Goal: Transaction & Acquisition: Purchase product/service

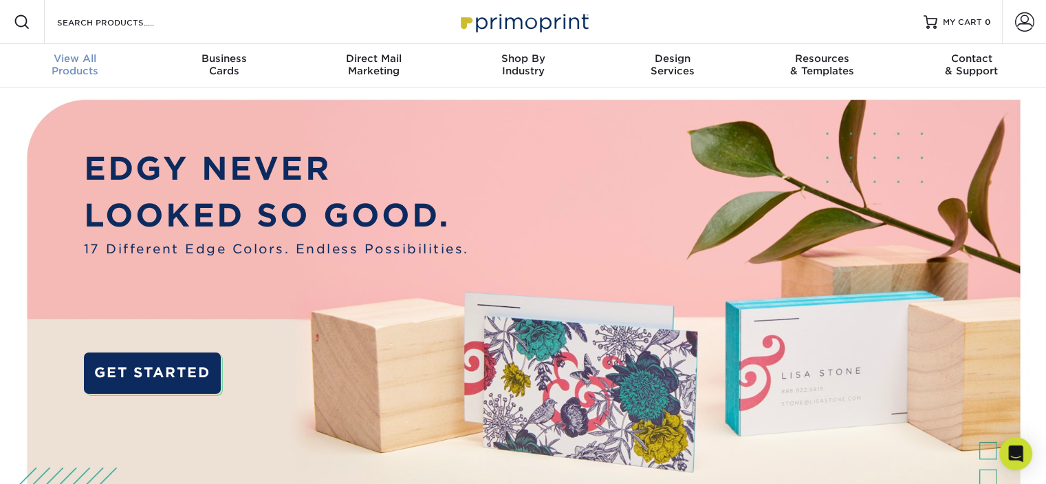
scroll to position [1, 0]
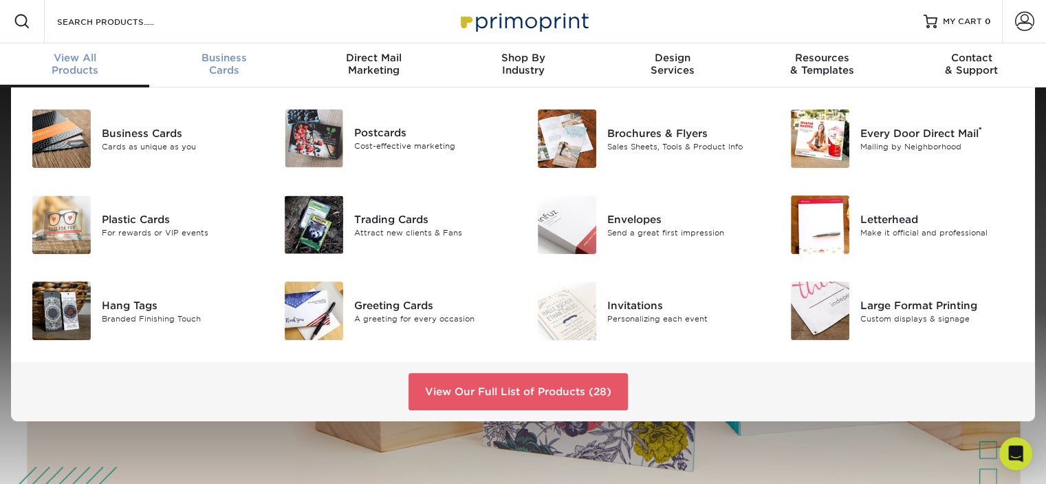
click at [250, 62] on span "Business" at bounding box center [223, 58] width 149 height 12
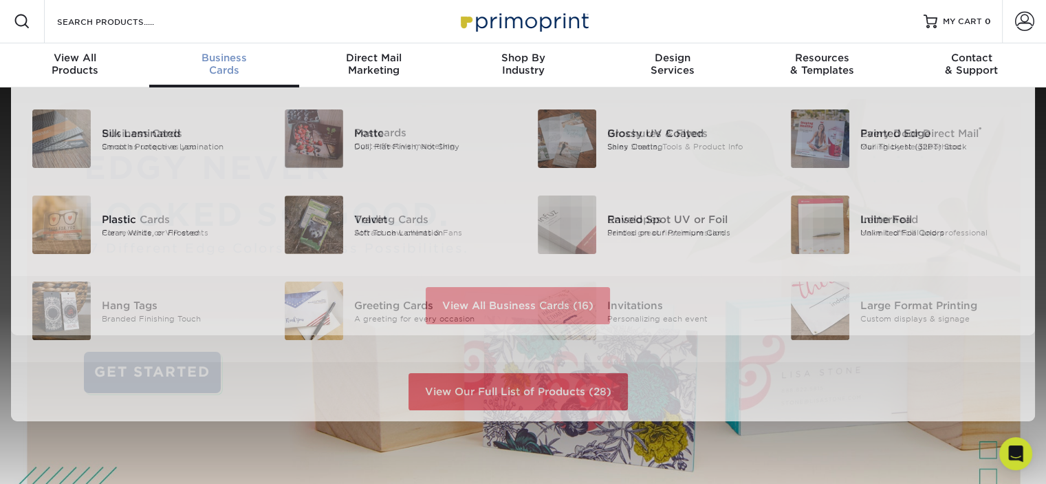
scroll to position [1, 0]
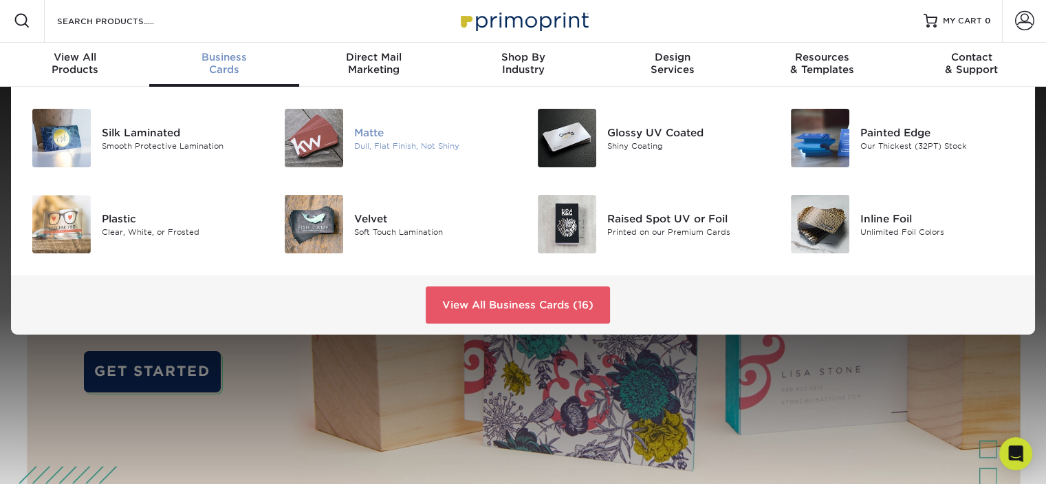
click at [366, 131] on div "Matte" at bounding box center [433, 131] width 158 height 15
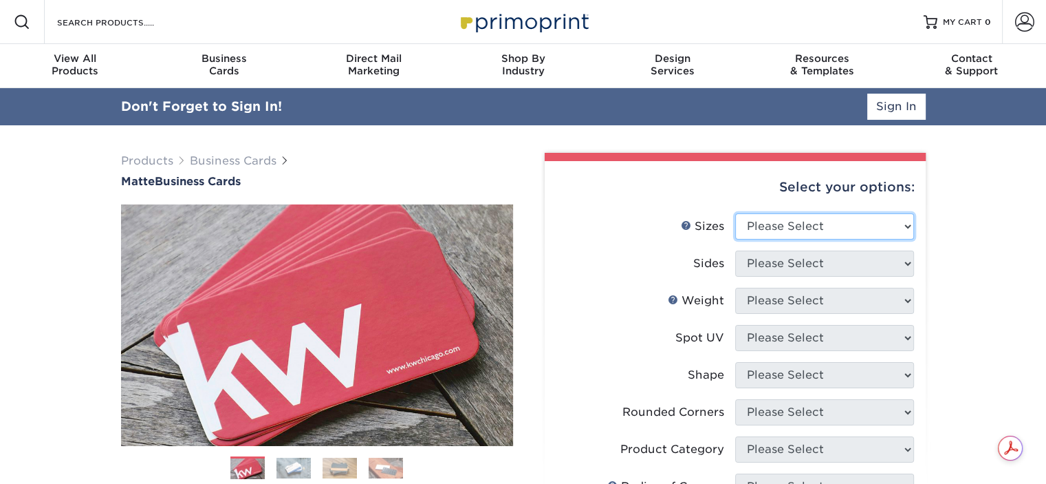
click at [816, 224] on select "Please Select 1.5" x 3.5" - Mini 1.75" x 3.5" - Mini 2" x 2" - Square 2" x 3" -…" at bounding box center [824, 226] width 179 height 26
select select "2.00x3.50"
click at [735, 213] on select "Please Select 1.5" x 3.5" - Mini 1.75" x 3.5" - Mini 2" x 2" - Square 2" x 3" -…" at bounding box center [824, 226] width 179 height 26
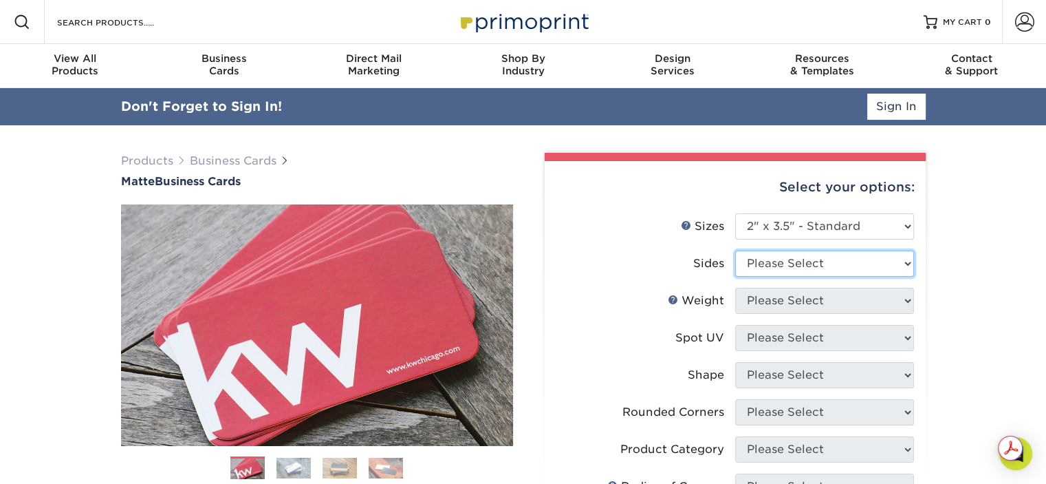
click at [781, 265] on select "Please Select Print Both Sides Print Front Only" at bounding box center [824, 263] width 179 height 26
select select "13abbda7-1d64-4f25-8bb2-c179b224825d"
click at [735, 250] on select "Please Select Print Both Sides Print Front Only" at bounding box center [824, 263] width 179 height 26
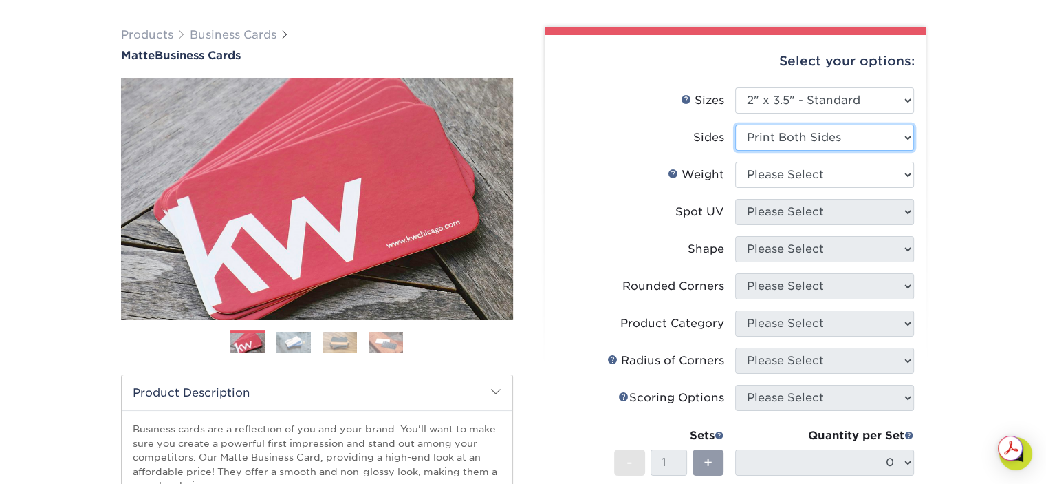
scroll to position [137, 0]
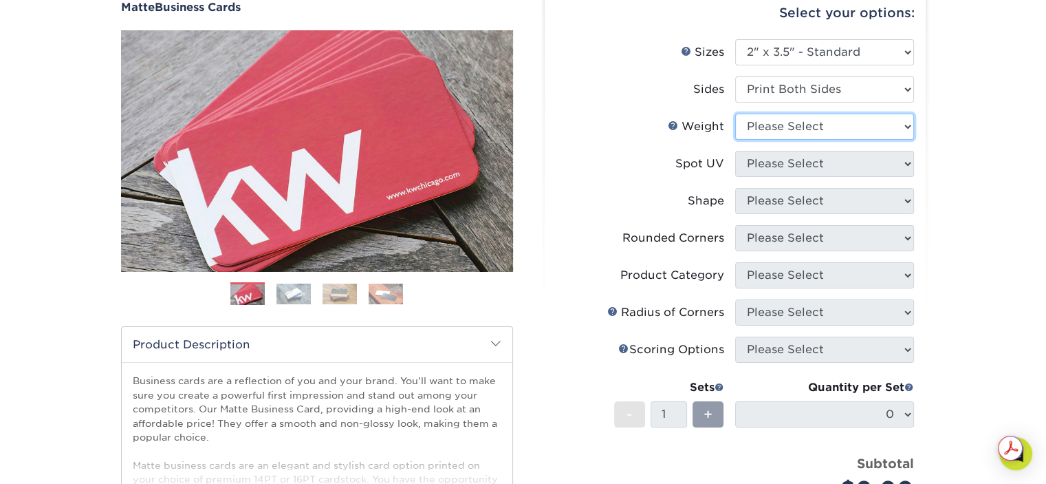
click at [757, 126] on select "Please Select 16PT 14PT" at bounding box center [824, 126] width 179 height 26
select select "16PT"
click at [735, 113] on select "Please Select 16PT 14PT" at bounding box center [824, 126] width 179 height 26
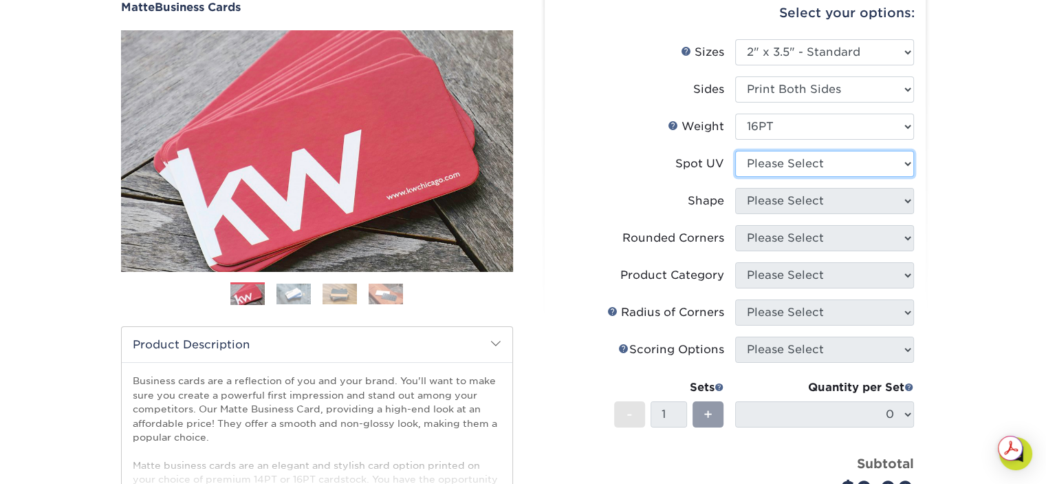
click at [759, 170] on select "Please Select No Spot UV Front and Back (Both Sides) Front Only Back Only" at bounding box center [824, 164] width 179 height 26
select select "3"
click at [735, 151] on select "Please Select No Spot UV Front and Back (Both Sides) Front Only Back Only" at bounding box center [824, 164] width 179 height 26
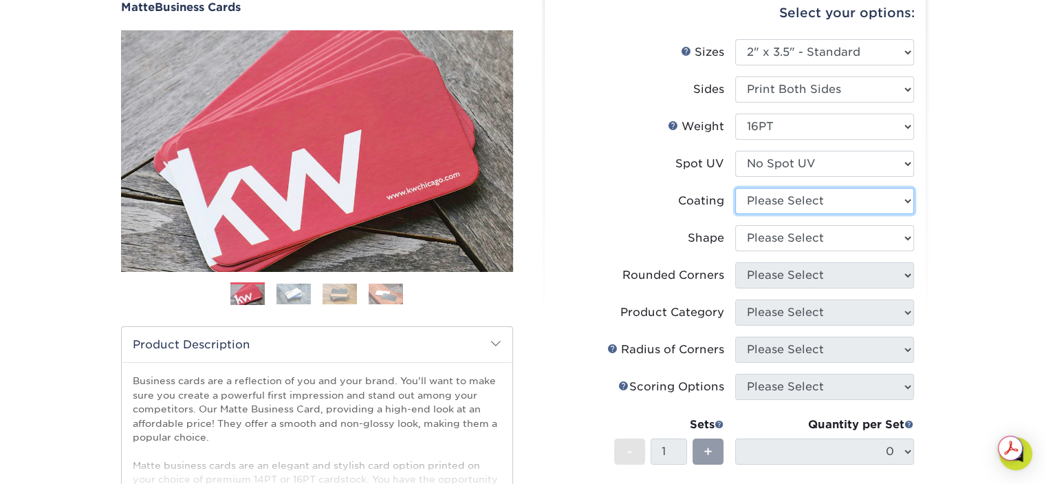
click at [750, 202] on select at bounding box center [824, 201] width 179 height 26
select select "121bb7b5-3b4d-429f-bd8d-bbf80e953313"
click at [735, 188] on select at bounding box center [824, 201] width 179 height 26
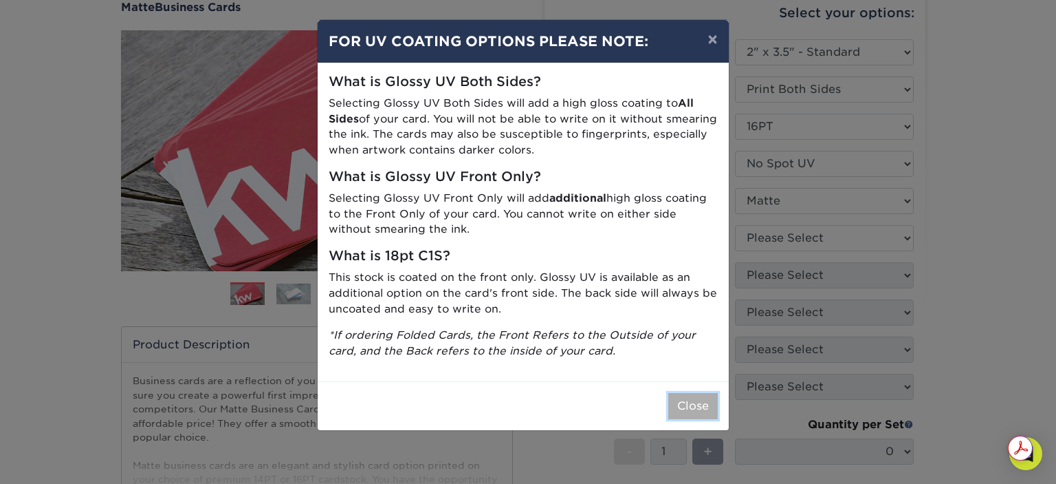
click at [688, 404] on button "Close" at bounding box center [694, 406] width 50 height 26
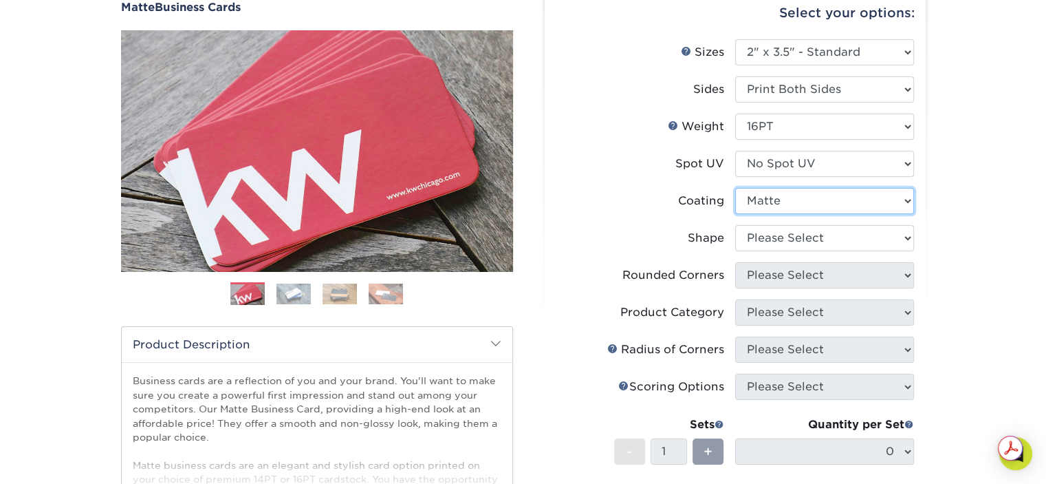
click at [783, 202] on select at bounding box center [824, 201] width 179 height 26
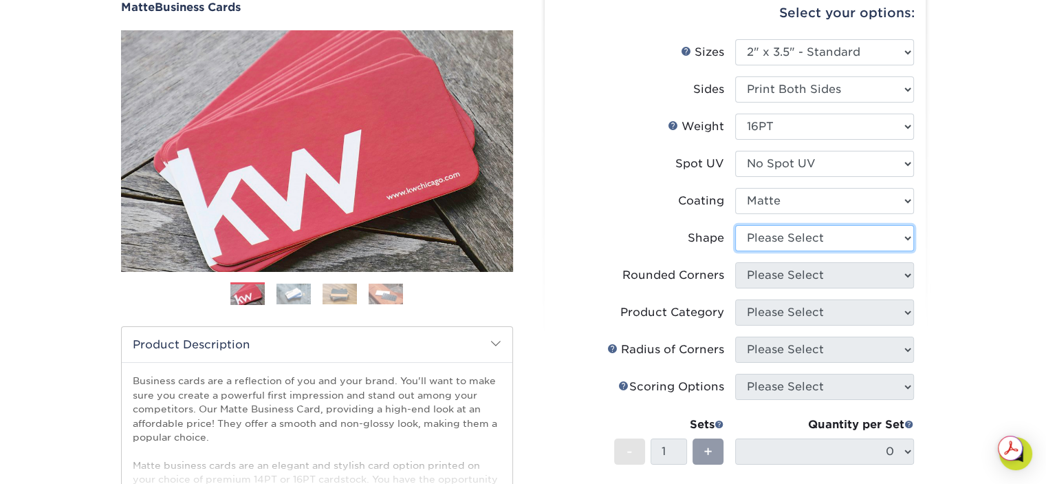
click at [779, 239] on select "Please Select Standard Oval" at bounding box center [824, 238] width 179 height 26
select select "standard"
click at [735, 225] on select "Please Select Standard Oval" at bounding box center [824, 238] width 179 height 26
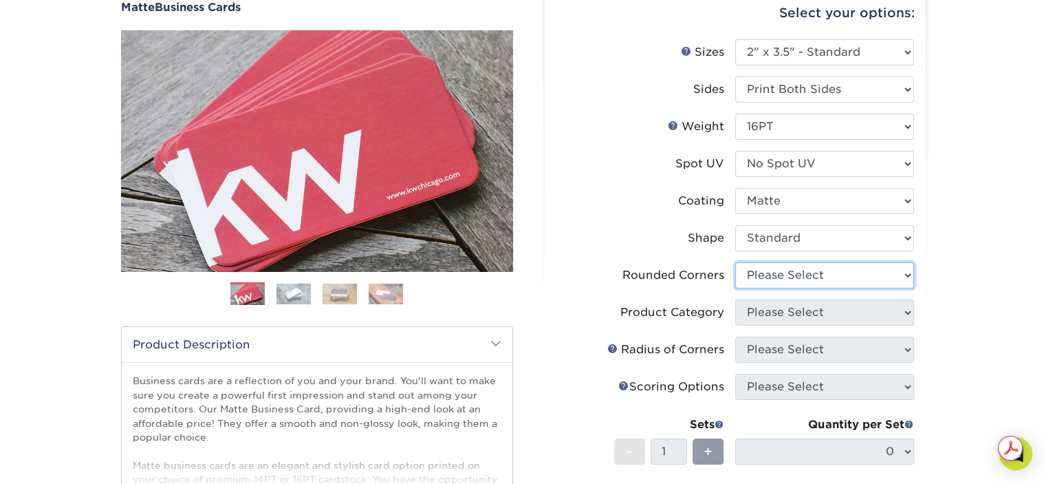
click at [772, 277] on select "Please Select Yes - Round 2 Corners Yes - Round 4 Corners No" at bounding box center [824, 275] width 179 height 26
select select "0"
click at [735, 262] on select "Please Select Yes - Round 2 Corners Yes - Round 4 Corners No" at bounding box center [824, 275] width 179 height 26
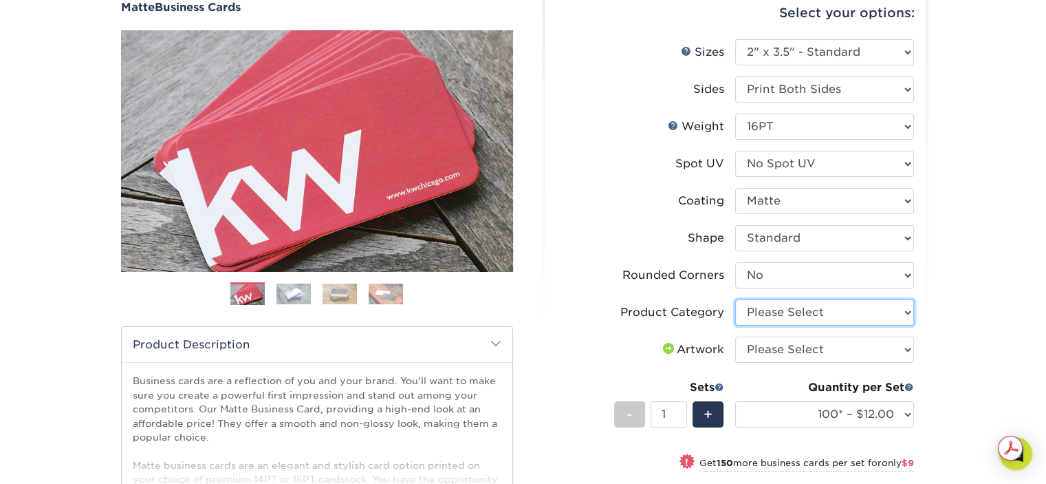
click at [781, 312] on select "Please Select Business Cards" at bounding box center [824, 312] width 179 height 26
select select "3b5148f1-0588-4f88-a218-97bcfdce65c1"
click at [735, 299] on select "Please Select Business Cards" at bounding box center [824, 312] width 179 height 26
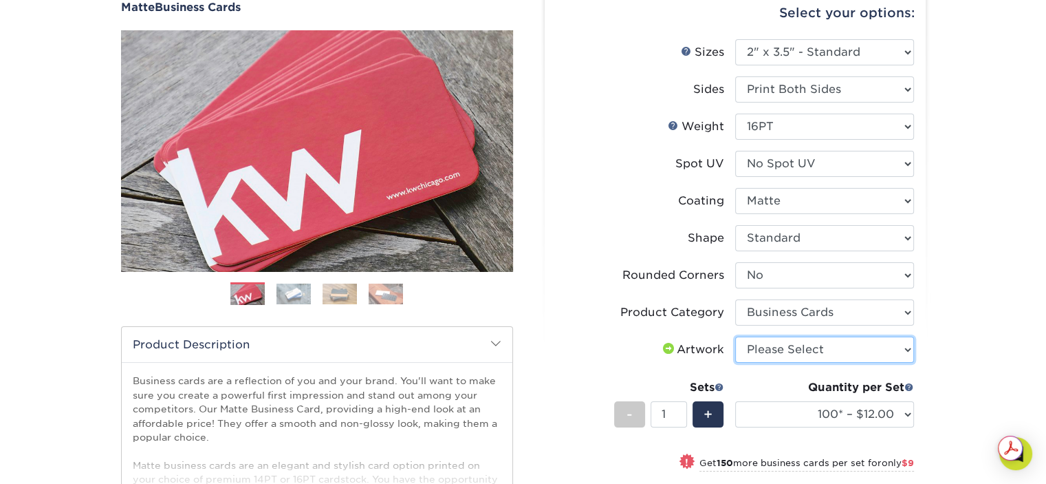
click at [770, 351] on select "Please Select I will upload files I need a design - $100" at bounding box center [824, 349] width 179 height 26
select select "upload"
click at [735, 336] on select "Please Select I will upload files I need a design - $100" at bounding box center [824, 349] width 179 height 26
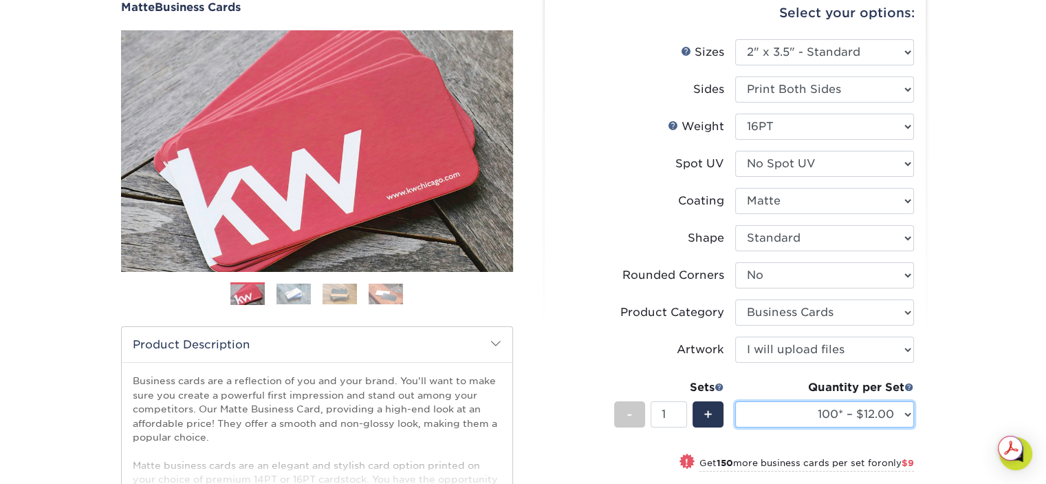
click at [809, 409] on select "100* – $12.00 250* – $21.00 500 – $42.00 1000 – $53.00 2500 – $95.00 5000 – $18…" at bounding box center [824, 414] width 179 height 26
select select "250* – $21.00"
click at [735, 401] on select "100* – $12.00 250* – $21.00 500 – $42.00 1000 – $53.00 2500 – $95.00 5000 – $18…" at bounding box center [824, 414] width 179 height 26
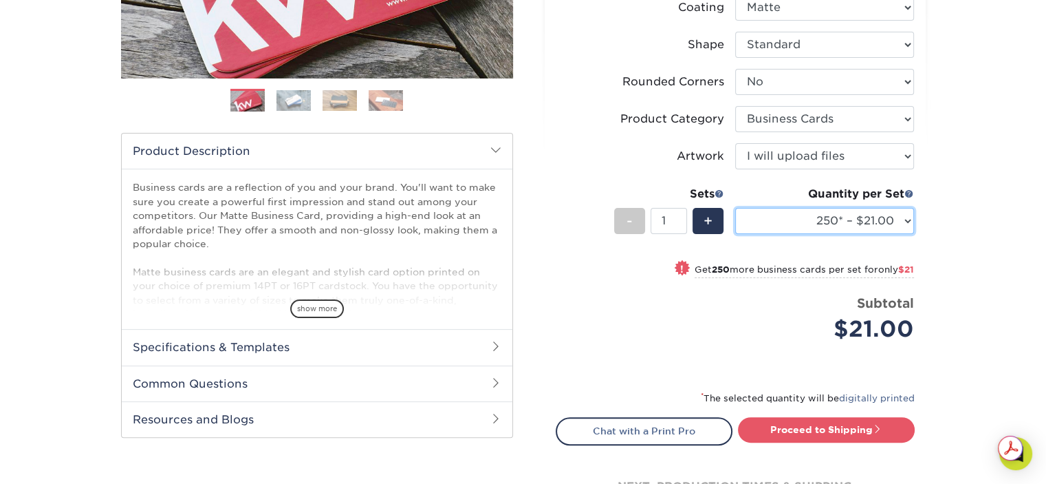
scroll to position [412, 0]
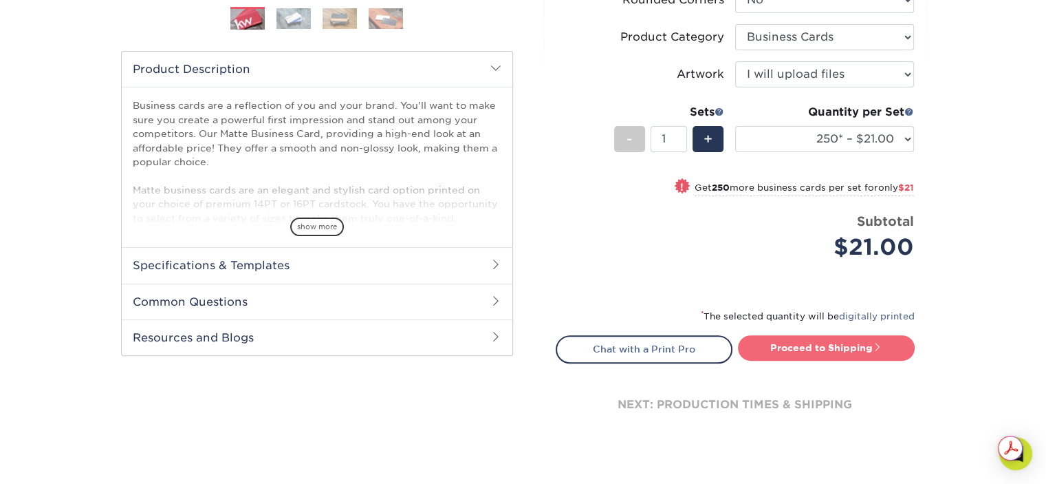
click at [827, 340] on link "Proceed to Shipping" at bounding box center [826, 347] width 177 height 25
type input "Set 1"
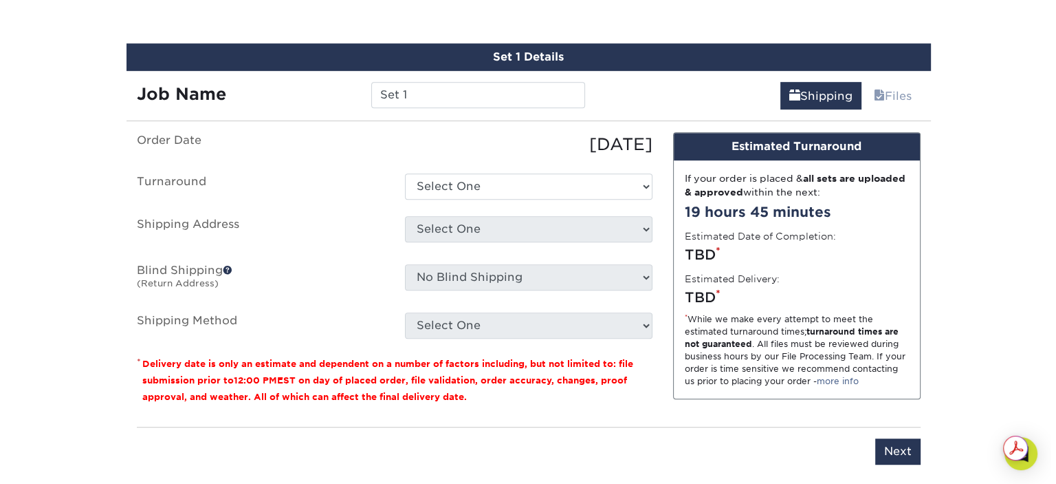
scroll to position [783, 0]
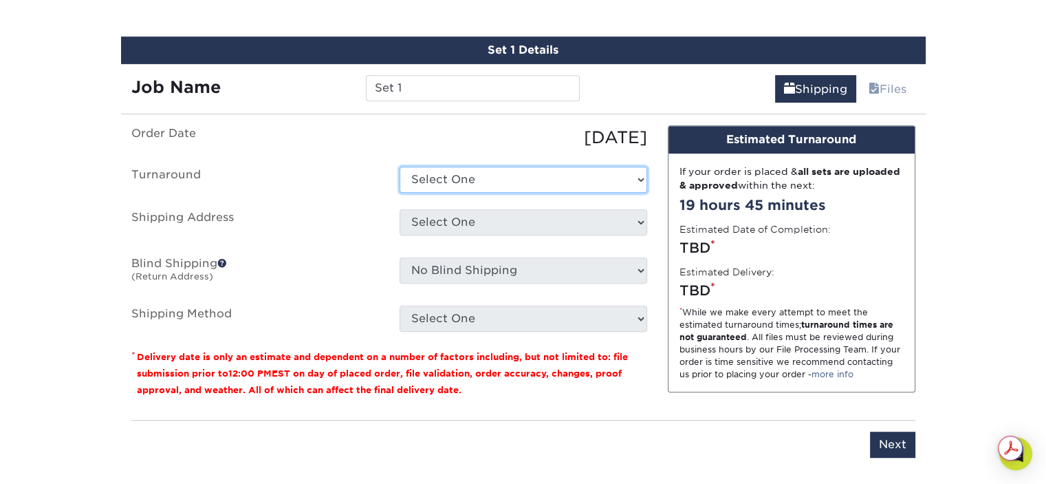
click at [472, 181] on select "Select One 2-4 Business Days 2 Day Next Business Day" at bounding box center [524, 179] width 248 height 26
select select "23721297-b68b-4846-ba83-3171e6bd9d78"
click at [400, 166] on select "Select One 2-4 Business Days 2 Day Next Business Day" at bounding box center [524, 179] width 248 height 26
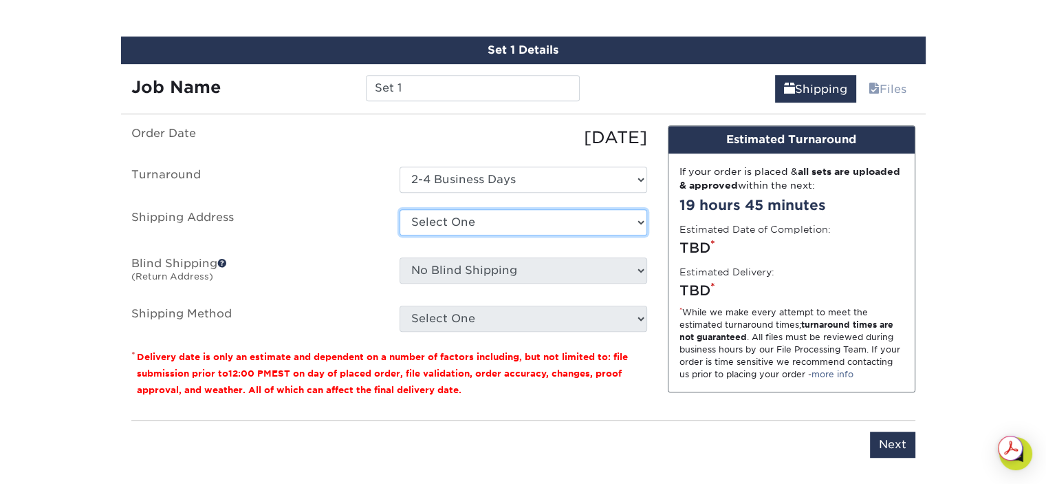
click at [457, 221] on select "Select One + Add New Address - Login" at bounding box center [524, 222] width 248 height 26
select select "newaddress"
click at [400, 209] on select "Select One + Add New Address - Login" at bounding box center [524, 222] width 248 height 26
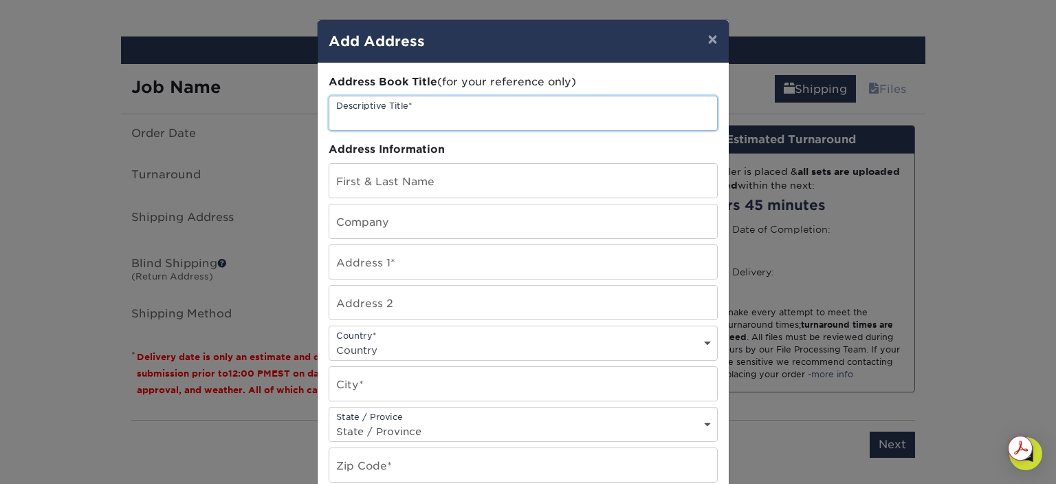
click at [377, 120] on input "text" at bounding box center [523, 113] width 388 height 34
type input "[PERSON_NAME] Business Cards"
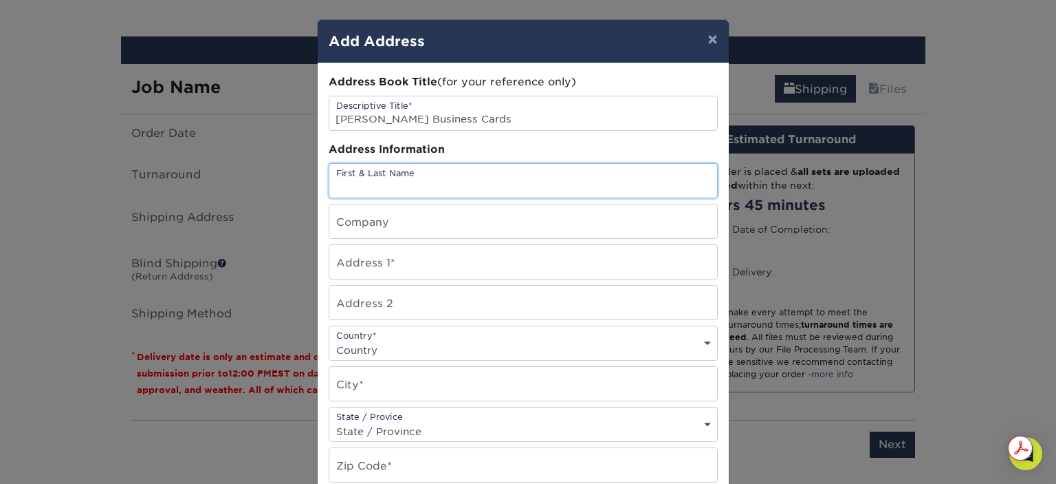
click at [361, 173] on input "text" at bounding box center [523, 181] width 388 height 34
type input "[PERSON_NAME]"
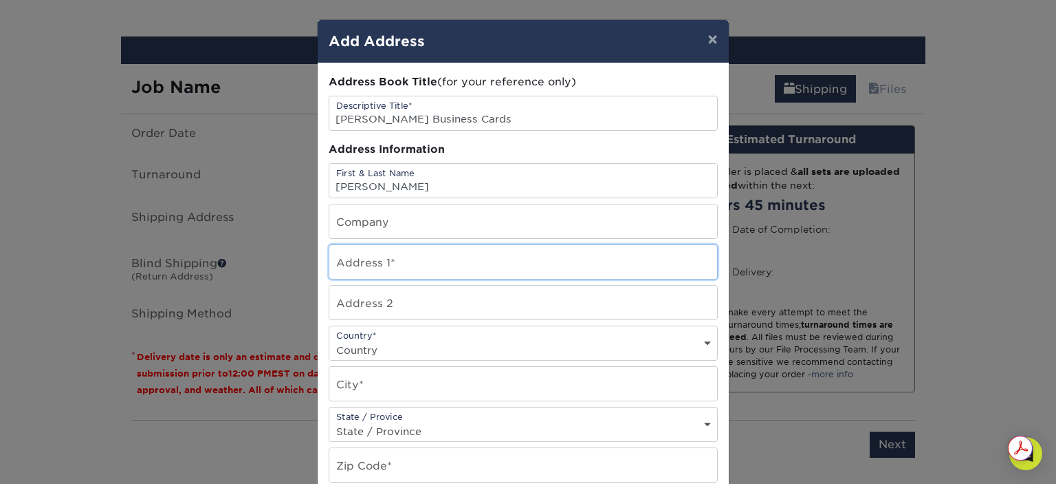
click at [349, 267] on input "text" at bounding box center [523, 262] width 388 height 34
paste input "[STREET_ADDRESS]"
drag, startPoint x: 466, startPoint y: 263, endPoint x: 598, endPoint y: 246, distance: 133.9
click at [598, 246] on input "[STREET_ADDRESS]" at bounding box center [523, 262] width 388 height 34
type input "[STREET_ADDRESS]"
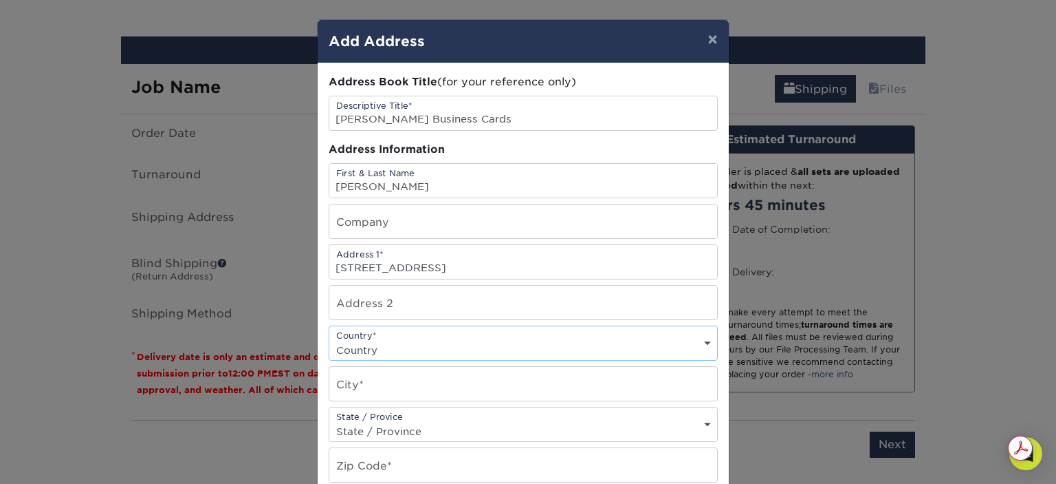
click at [368, 343] on select "Country [GEOGRAPHIC_DATA] [GEOGRAPHIC_DATA] ----------------------------- [GEOG…" at bounding box center [523, 350] width 388 height 20
select select "US"
click at [329, 340] on select "Country [GEOGRAPHIC_DATA] [GEOGRAPHIC_DATA] ----------------------------- [GEOG…" at bounding box center [523, 350] width 388 height 20
click at [368, 379] on input "text" at bounding box center [523, 384] width 388 height 34
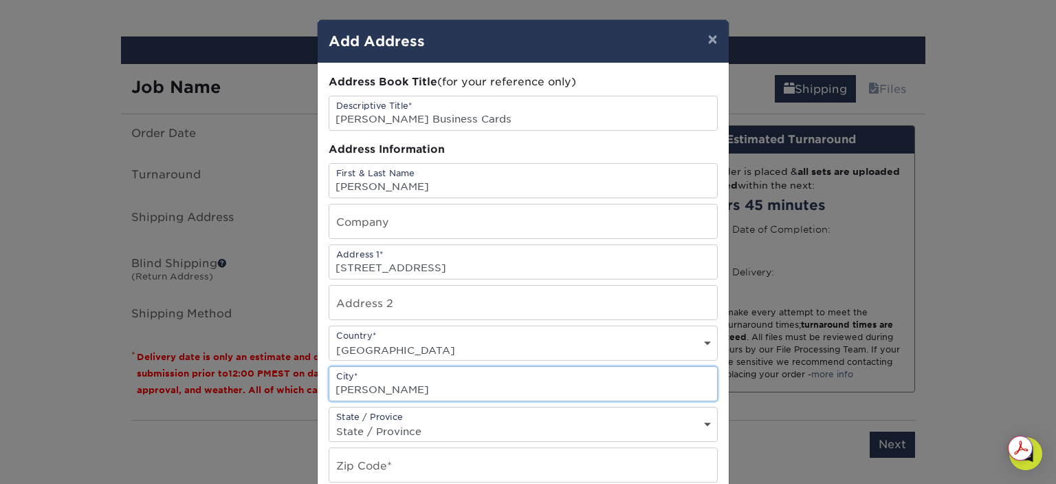
type input "[PERSON_NAME]"
click at [363, 423] on select "State / Province [US_STATE] [US_STATE] [US_STATE] [US_STATE] [US_STATE] [US_STA…" at bounding box center [523, 431] width 388 height 20
select select "CA"
click at [329, 421] on select "State / Province [US_STATE] [US_STATE] [US_STATE] [US_STATE] [US_STATE] [US_STA…" at bounding box center [523, 431] width 388 height 20
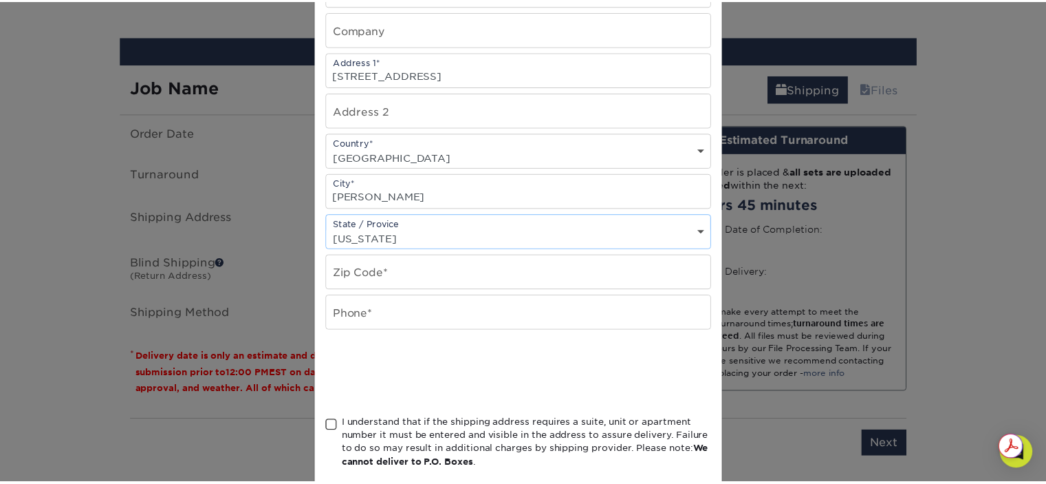
scroll to position [206, 0]
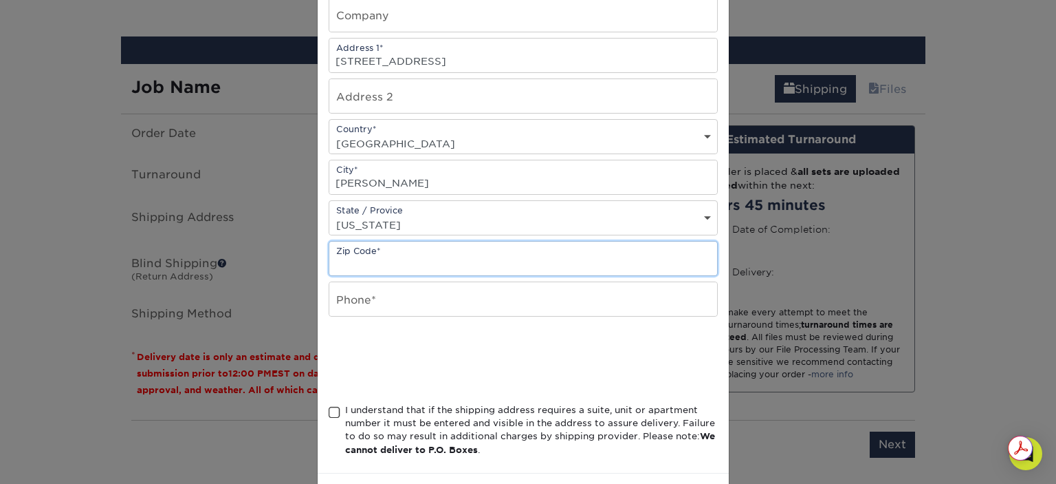
click at [371, 256] on input "text" at bounding box center [523, 258] width 388 height 34
paste input "[PERSON_NAME][GEOGRAPHIC_DATA]"
type input "[PERSON_NAME][GEOGRAPHIC_DATA]"
drag, startPoint x: 391, startPoint y: 257, endPoint x: 255, endPoint y: 250, distance: 135.7
click at [255, 250] on div "× Add Address Address Book Title (for your reference only) Descriptive Title* […" at bounding box center [528, 242] width 1056 height 484
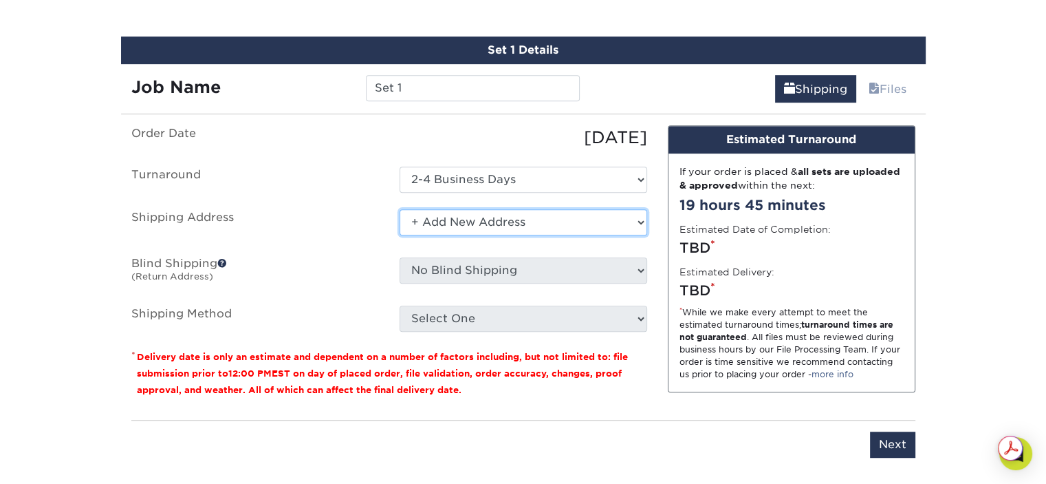
click at [439, 229] on select "Select One + Add New Address - Login" at bounding box center [524, 222] width 248 height 26
click at [400, 209] on select "Select One + Add New Address - Login" at bounding box center [524, 222] width 248 height 26
click at [481, 219] on select "Select One + Add New Address - Login" at bounding box center [524, 222] width 248 height 26
click at [400, 209] on select "Select One + Add New Address - Login" at bounding box center [524, 222] width 248 height 26
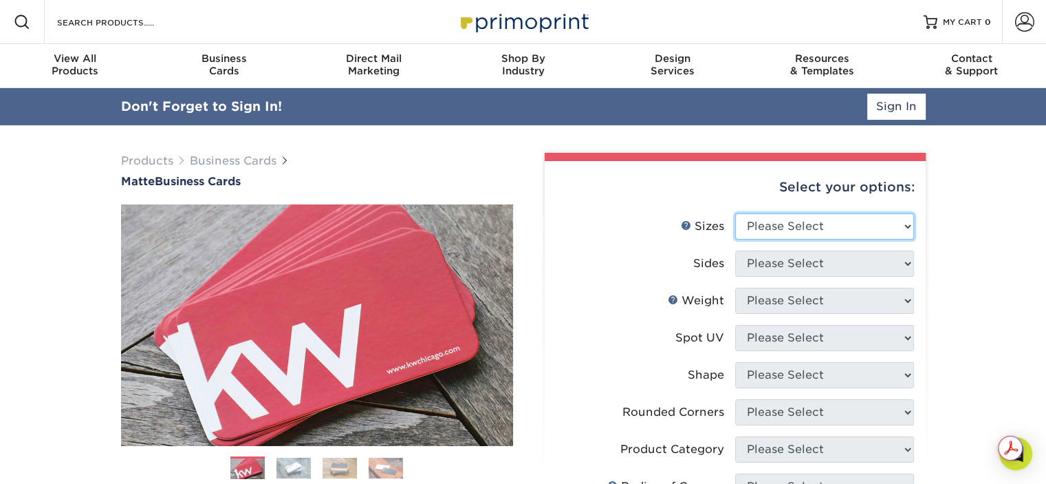
click at [762, 224] on select "Please Select 1.5" x 3.5" - Mini 1.75" x 3.5" - Mini 2" x 2" - Square 2" x 3" -…" at bounding box center [824, 226] width 179 height 26
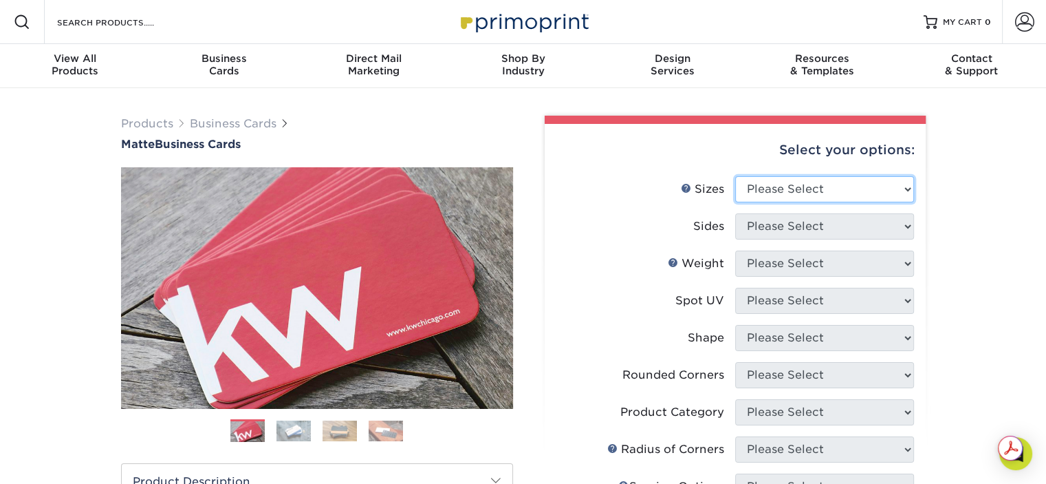
click at [812, 181] on select "Please Select 1.5" x 3.5" - Mini 1.75" x 3.5" - Mini 2" x 2" - Square 2" x 3" -…" at bounding box center [824, 189] width 179 height 26
select select "2.00x3.50"
click at [735, 176] on select "Please Select 1.5" x 3.5" - Mini 1.75" x 3.5" - Mini 2" x 2" - Square 2" x 3" -…" at bounding box center [824, 189] width 179 height 26
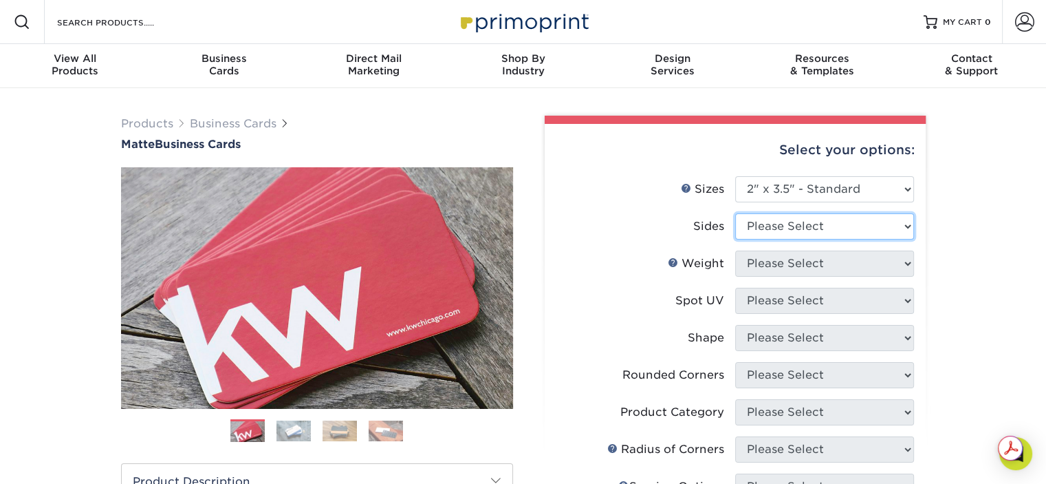
click at [765, 227] on select "Please Select Print Both Sides Print Front Only" at bounding box center [824, 226] width 179 height 26
select select "13abbda7-1d64-4f25-8bb2-c179b224825d"
click at [735, 213] on select "Please Select Print Both Sides Print Front Only" at bounding box center [824, 226] width 179 height 26
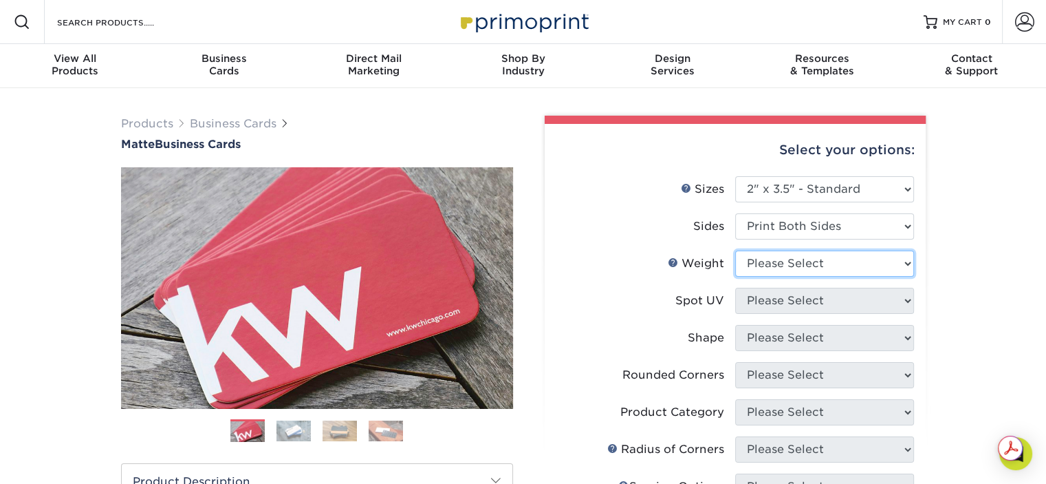
click at [761, 266] on select "Please Select 16PT 14PT" at bounding box center [824, 263] width 179 height 26
select select "16PT"
click at [735, 250] on select "Please Select 16PT 14PT" at bounding box center [824, 263] width 179 height 26
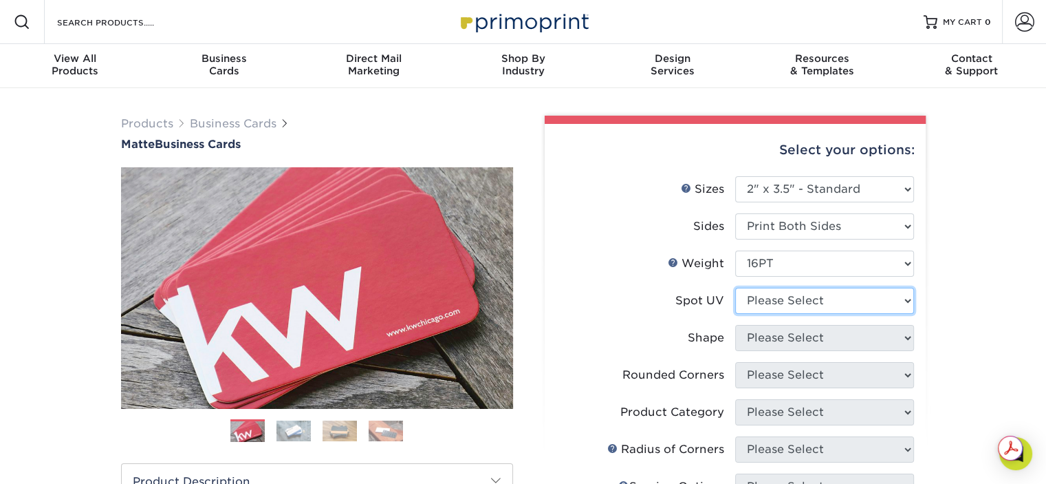
click at [762, 301] on select "Please Select No Spot UV Front and Back (Both Sides) Front Only Back Only" at bounding box center [824, 300] width 179 height 26
select select "3"
click at [735, 287] on select "Please Select No Spot UV Front and Back (Both Sides) Front Only Back Only" at bounding box center [824, 300] width 179 height 26
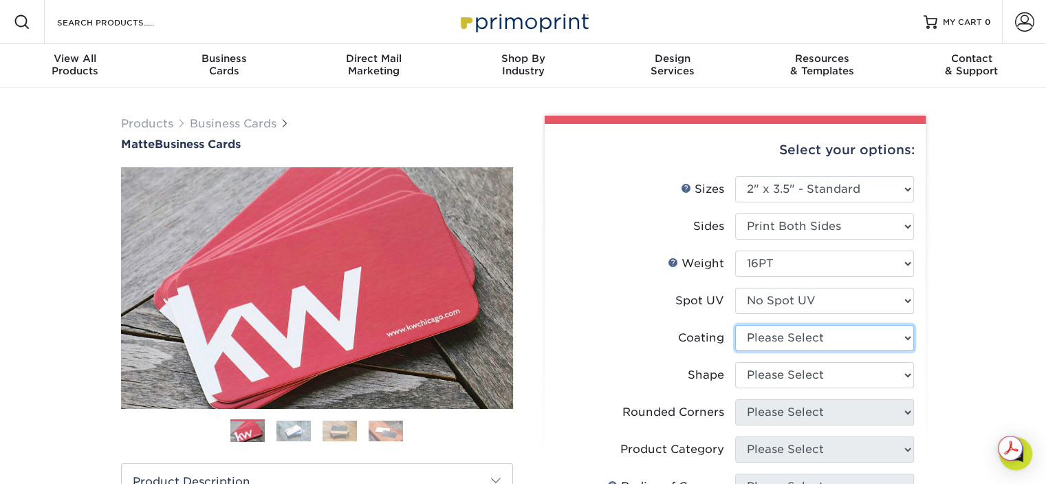
click at [763, 339] on select at bounding box center [824, 338] width 179 height 26
select select "121bb7b5-3b4d-429f-bd8d-bbf80e953313"
click at [735, 325] on select at bounding box center [824, 338] width 179 height 26
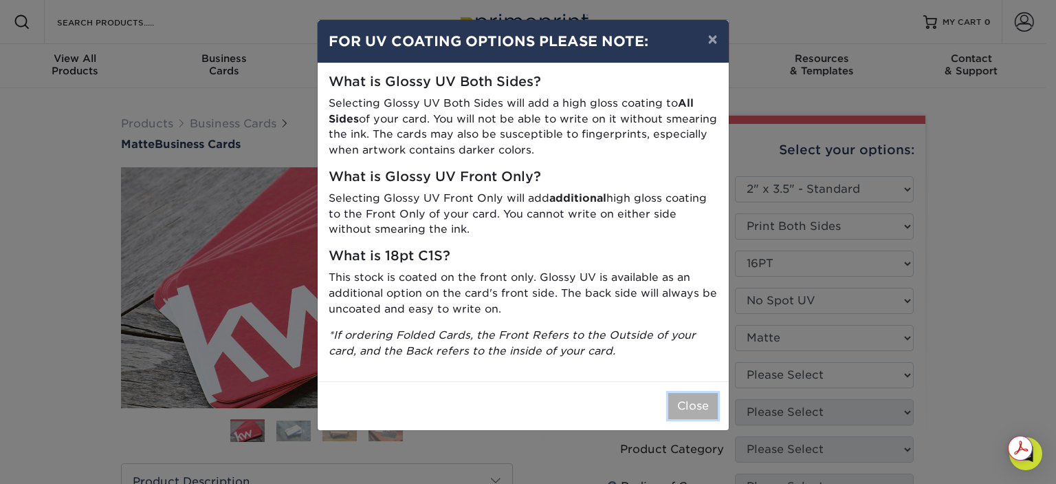
click at [691, 411] on button "Close" at bounding box center [694, 406] width 50 height 26
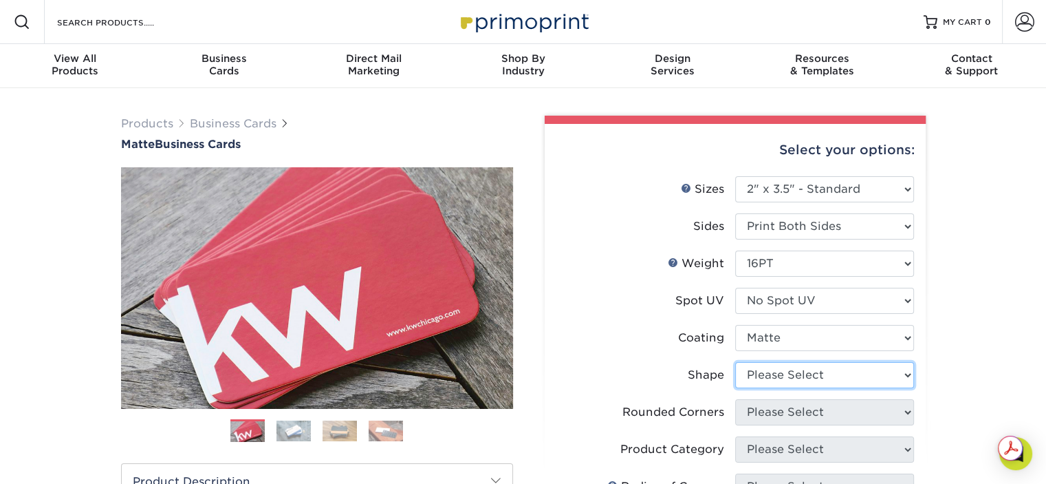
click at [764, 373] on select "Please Select Standard Oval" at bounding box center [824, 375] width 179 height 26
select select "standard"
click at [735, 362] on select "Please Select Standard Oval" at bounding box center [824, 375] width 179 height 26
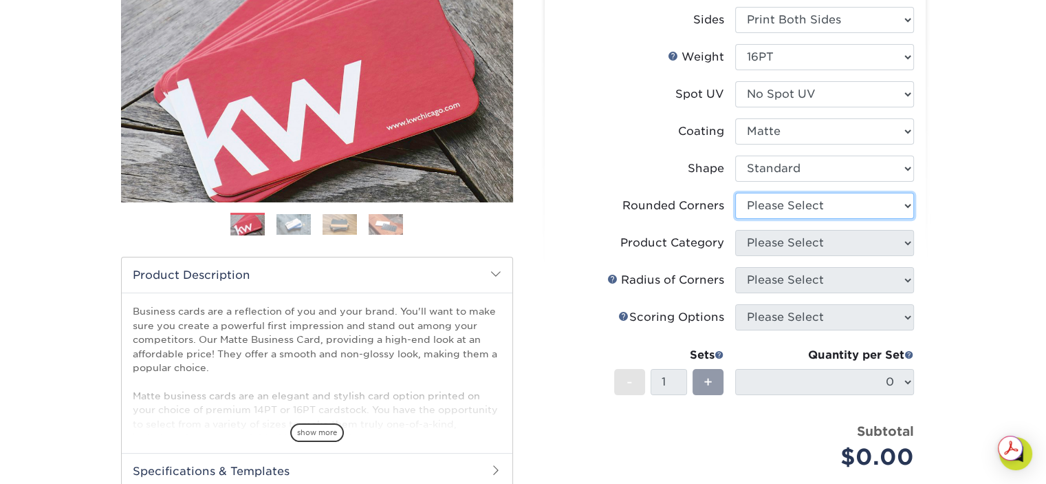
click at [775, 199] on select "Please Select Yes - Round 2 Corners Yes - Round 4 Corners No" at bounding box center [824, 206] width 179 height 26
select select "0"
click at [735, 193] on select "Please Select Yes - Round 2 Corners Yes - Round 4 Corners No" at bounding box center [824, 206] width 179 height 26
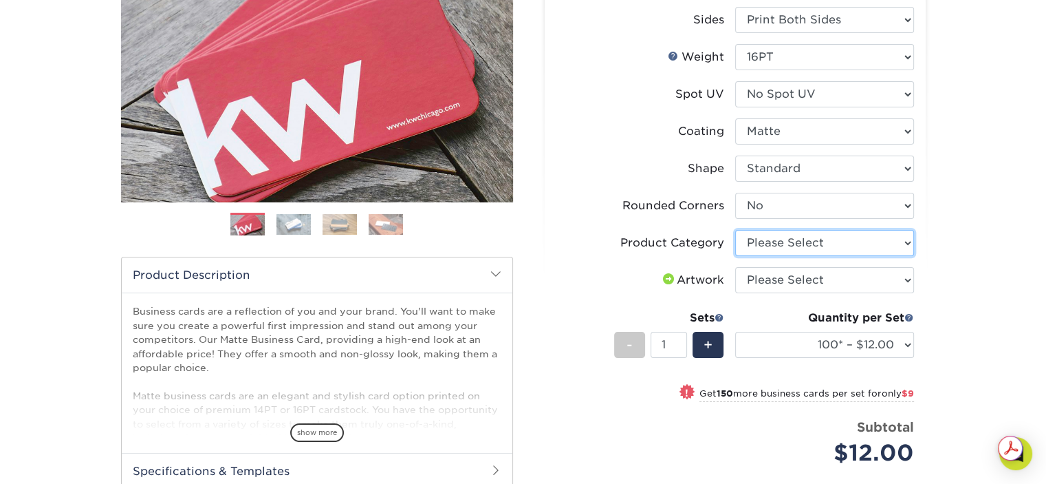
click at [784, 244] on select "Please Select Business Cards" at bounding box center [824, 243] width 179 height 26
select select "3b5148f1-0588-4f88-a218-97bcfdce65c1"
click at [735, 230] on select "Please Select Business Cards" at bounding box center [824, 243] width 179 height 26
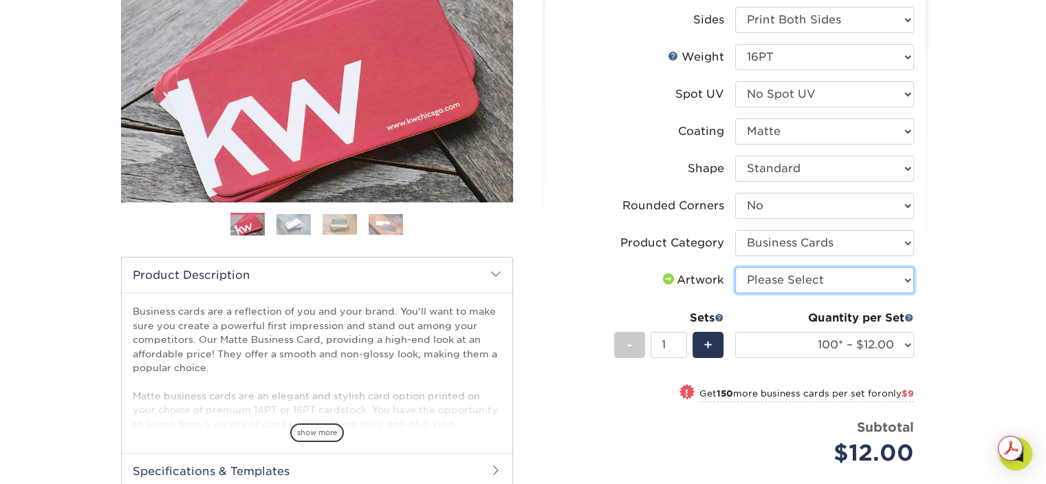
click at [771, 281] on select "Please Select I will upload files I need a design - $100" at bounding box center [824, 280] width 179 height 26
select select "upload"
click at [735, 267] on select "Please Select I will upload files I need a design - $100" at bounding box center [824, 280] width 179 height 26
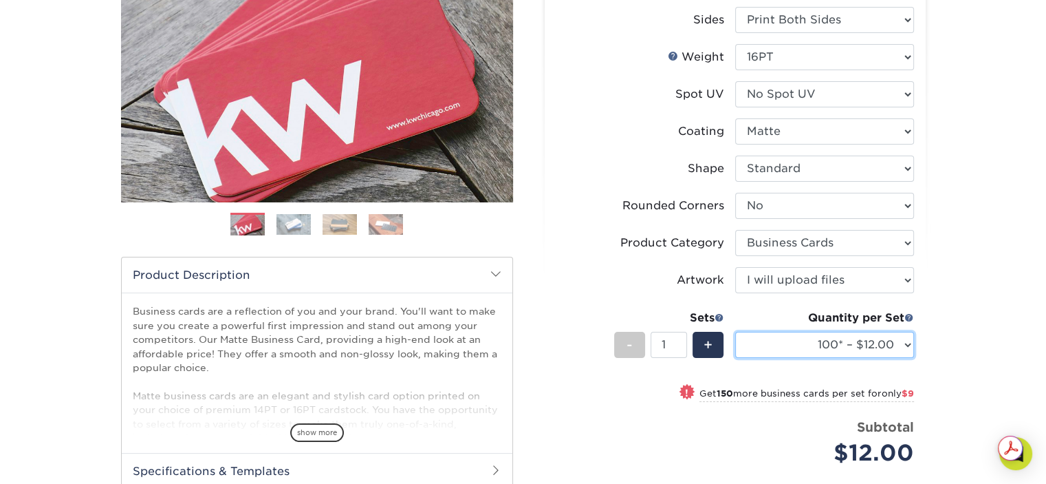
click at [790, 340] on select "100* – $12.00 250* – $21.00 500 – $42.00 1000 – $53.00 2500 – $95.00 5000 – $18…" at bounding box center [824, 345] width 179 height 26
select select "250* – $21.00"
click at [735, 332] on select "100* – $12.00 250* – $21.00 500 – $42.00 1000 – $53.00 2500 – $95.00 5000 – $18…" at bounding box center [824, 345] width 179 height 26
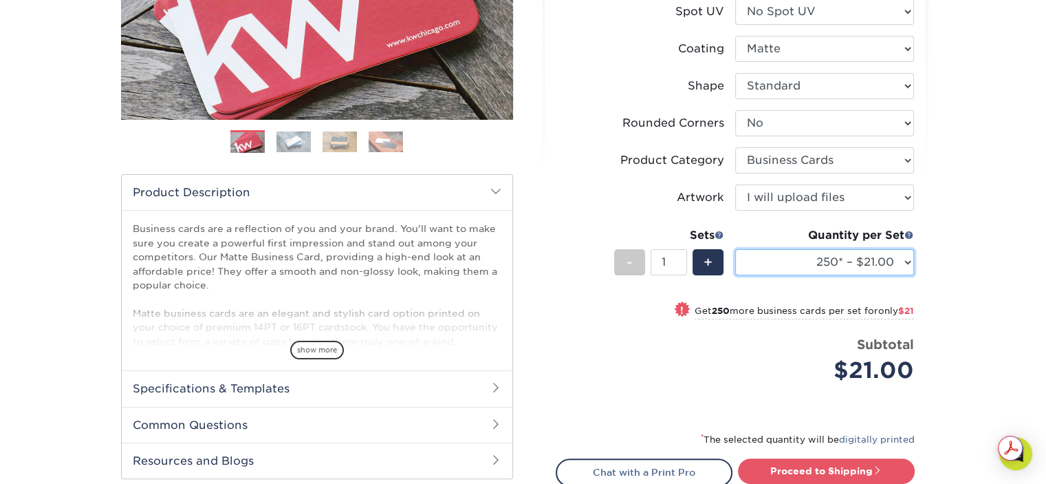
scroll to position [413, 0]
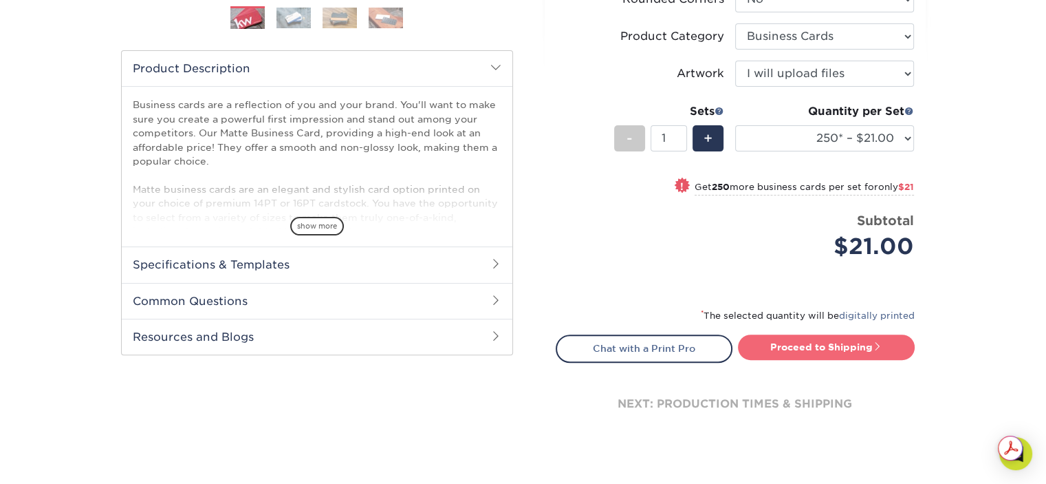
click at [809, 349] on link "Proceed to Shipping" at bounding box center [826, 346] width 177 height 25
type input "Set 1"
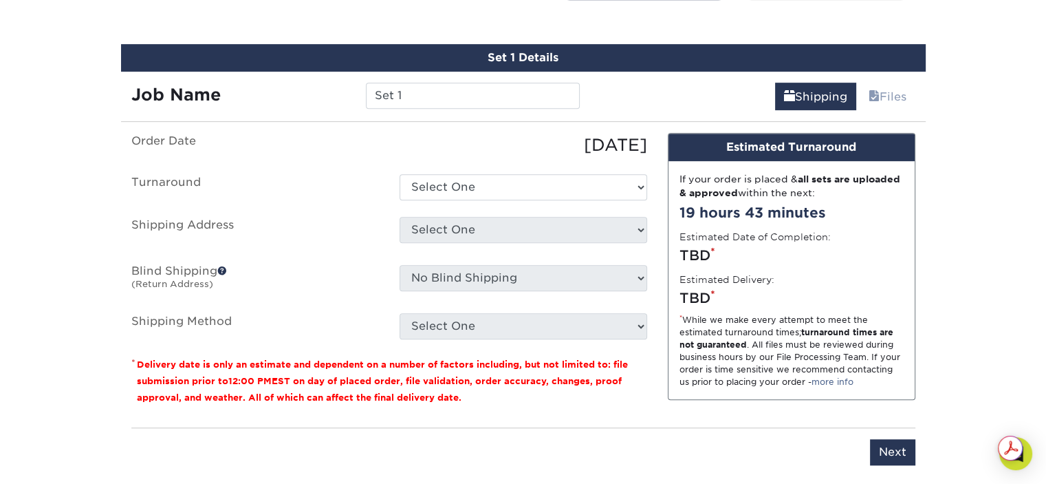
scroll to position [783, 0]
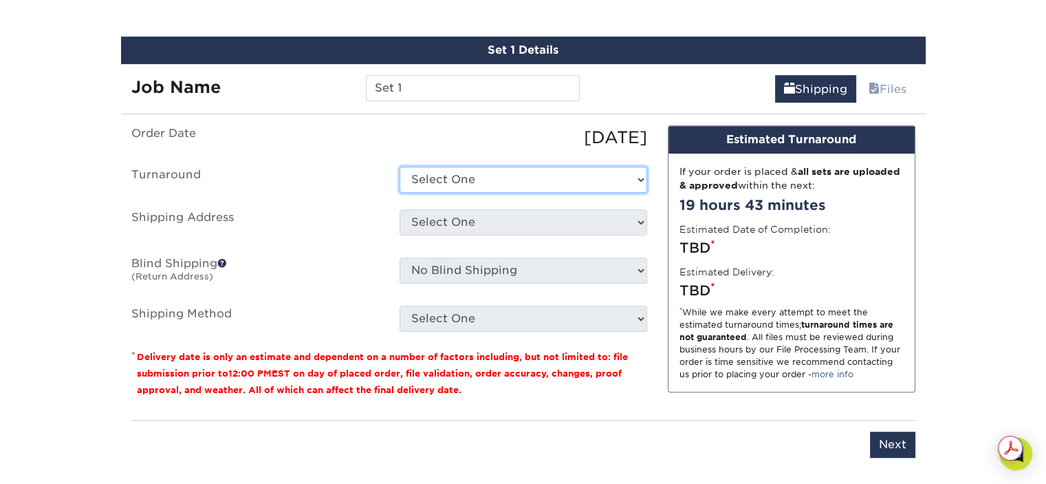
click at [435, 173] on select "Select One 2-4 Business Days 2 Day Next Business Day" at bounding box center [524, 179] width 248 height 26
select select "23721297-b68b-4846-ba83-3171e6bd9d78"
click at [400, 166] on select "Select One 2-4 Business Days 2 Day Next Business Day" at bounding box center [524, 179] width 248 height 26
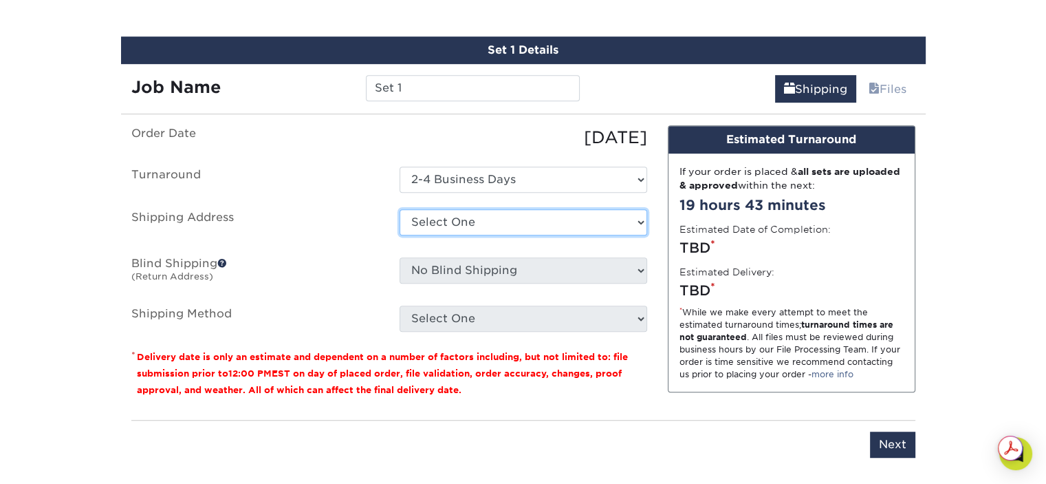
click at [450, 216] on select "Select One + Add New Address - Login" at bounding box center [524, 222] width 248 height 26
select select "newaddress"
click at [400, 209] on select "Select One + Add New Address - Login" at bounding box center [524, 222] width 248 height 26
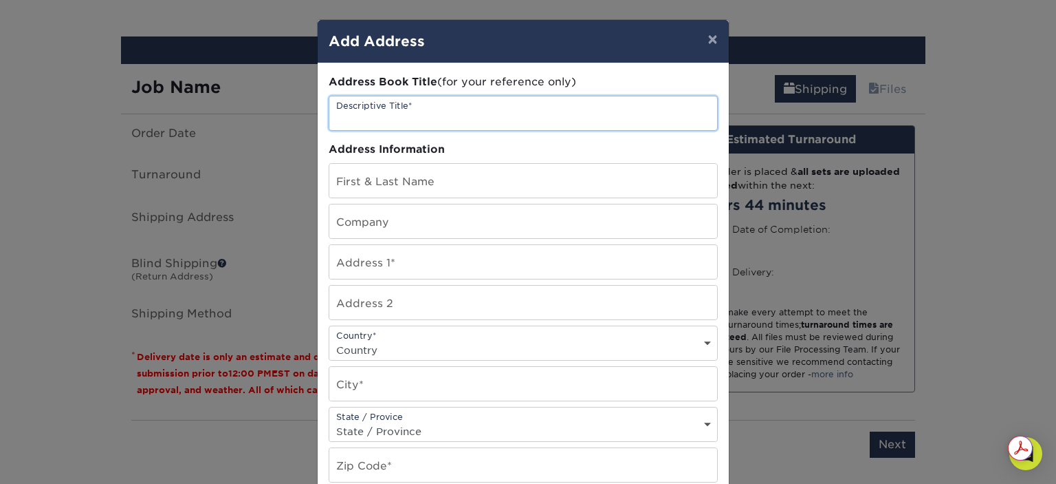
click at [354, 113] on input "text" at bounding box center [523, 113] width 388 height 34
type input "[PERSON_NAME] Business Cards"
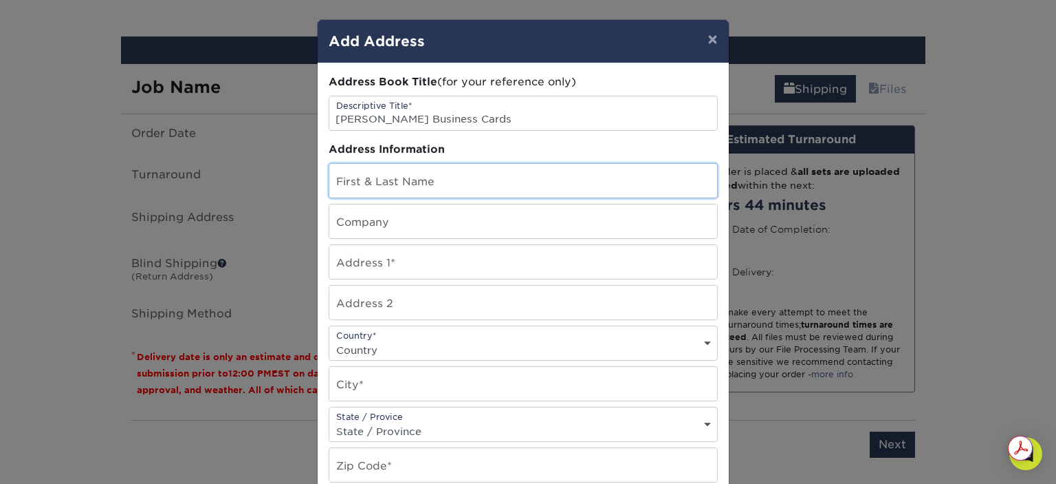
click at [352, 175] on input "text" at bounding box center [523, 181] width 388 height 34
type input "[PERSON_NAME]"
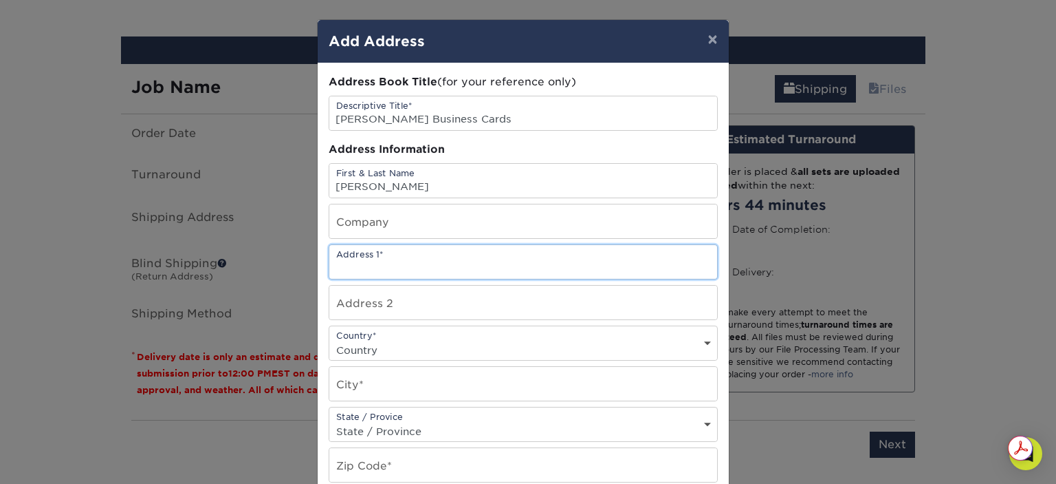
click at [355, 267] on input "text" at bounding box center [523, 262] width 388 height 34
paste input "[STREET_ADDRESS]"
type input "[STREET_ADDRESS]"
drag, startPoint x: 465, startPoint y: 261, endPoint x: 761, endPoint y: 274, distance: 296.7
click at [761, 274] on div "× Add Address Address Book Title (for your reference only) Descriptive Title* K…" at bounding box center [528, 242] width 1056 height 484
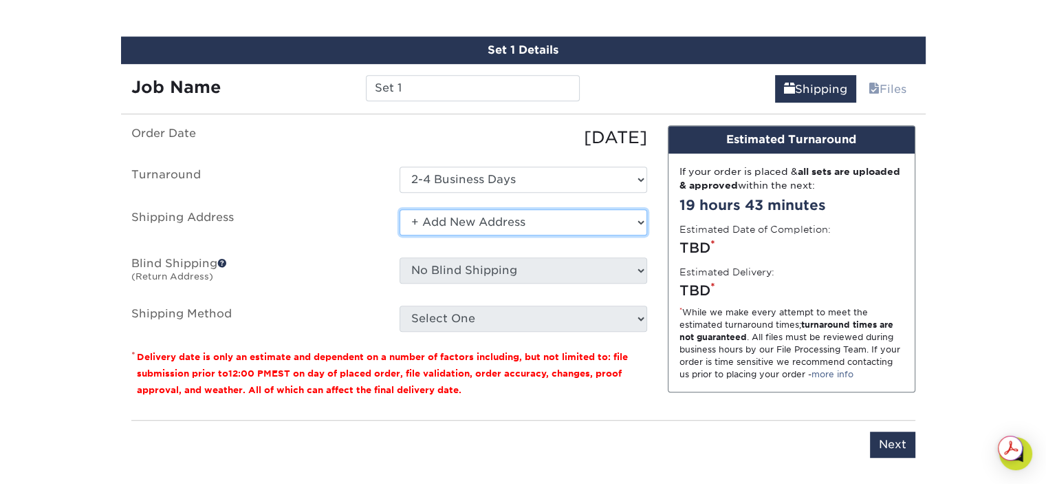
click at [440, 215] on select "Select One + Add New Address - Login" at bounding box center [524, 222] width 248 height 26
drag, startPoint x: 999, startPoint y: 94, endPoint x: 995, endPoint y: 67, distance: 26.4
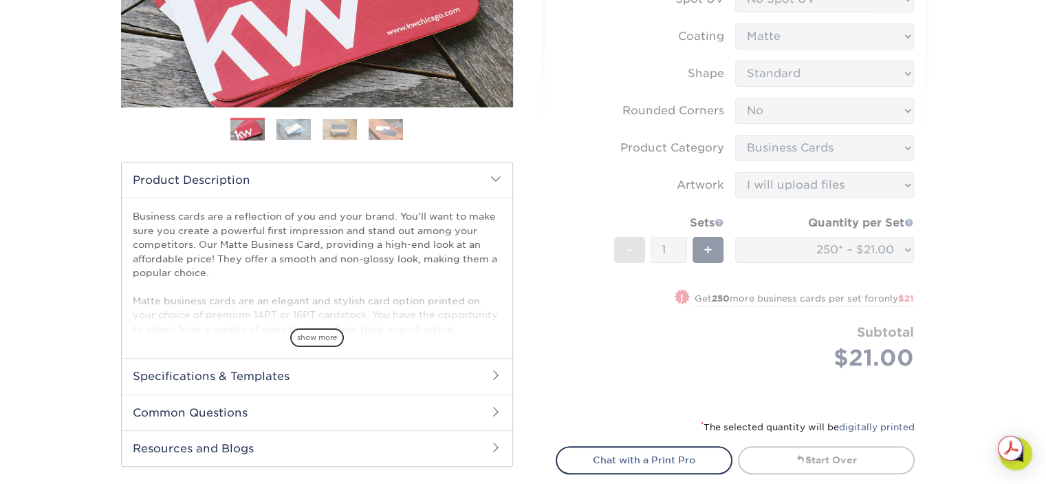
scroll to position [0, 0]
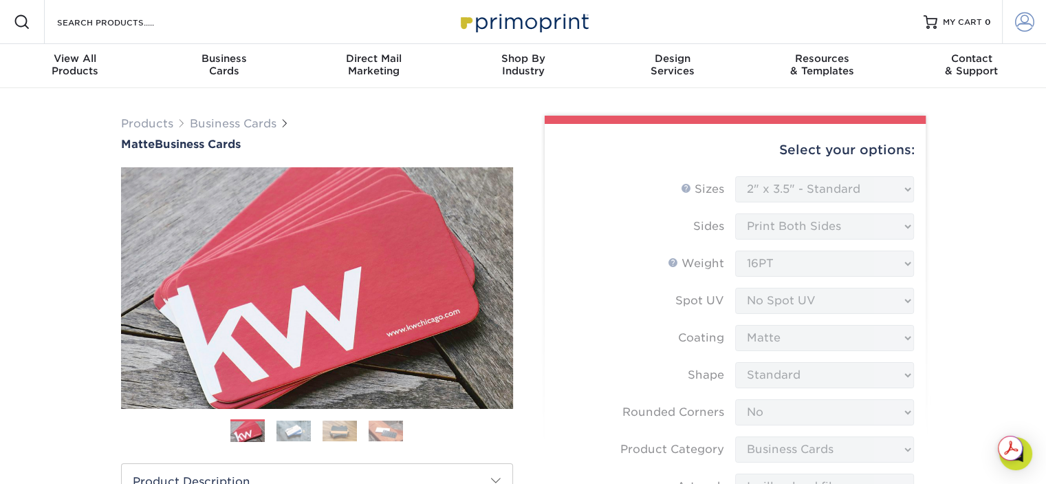
click at [1020, 9] on link "Account" at bounding box center [1024, 22] width 44 height 44
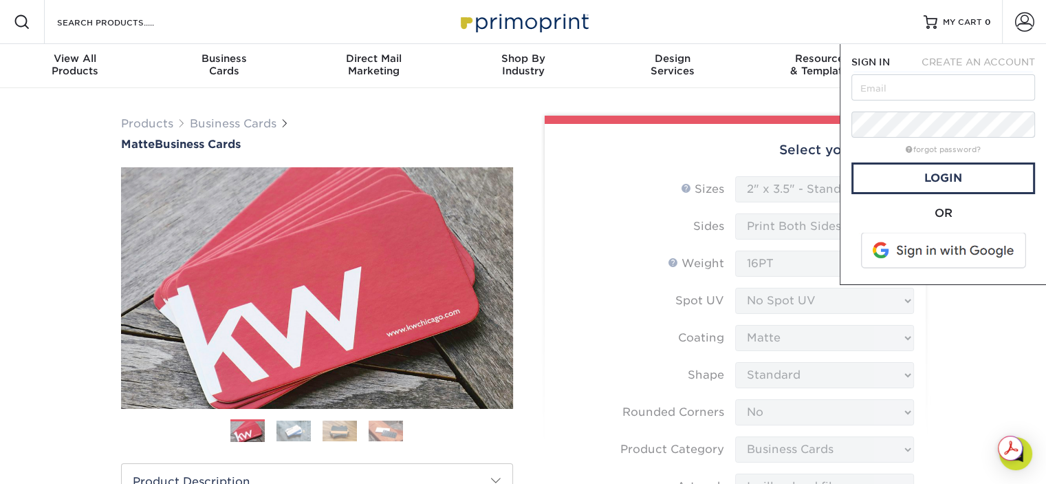
click at [903, 246] on span at bounding box center [944, 250] width 175 height 36
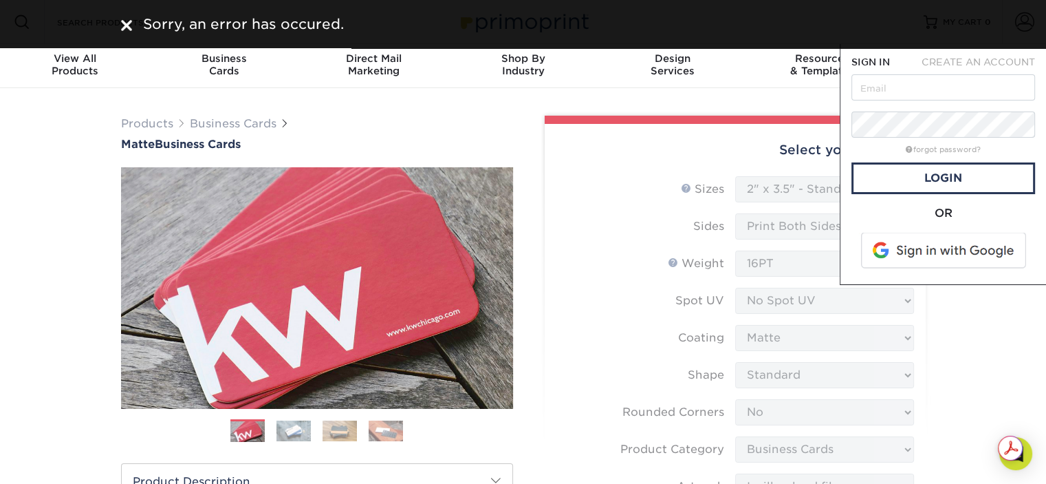
click at [121, 21] on img at bounding box center [126, 25] width 11 height 11
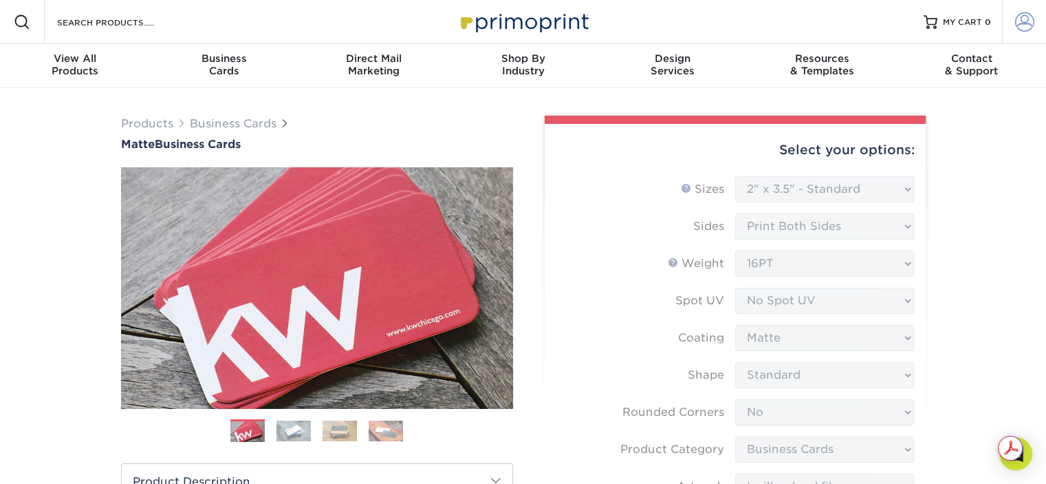
click at [1035, 17] on link "Account" at bounding box center [1024, 22] width 44 height 44
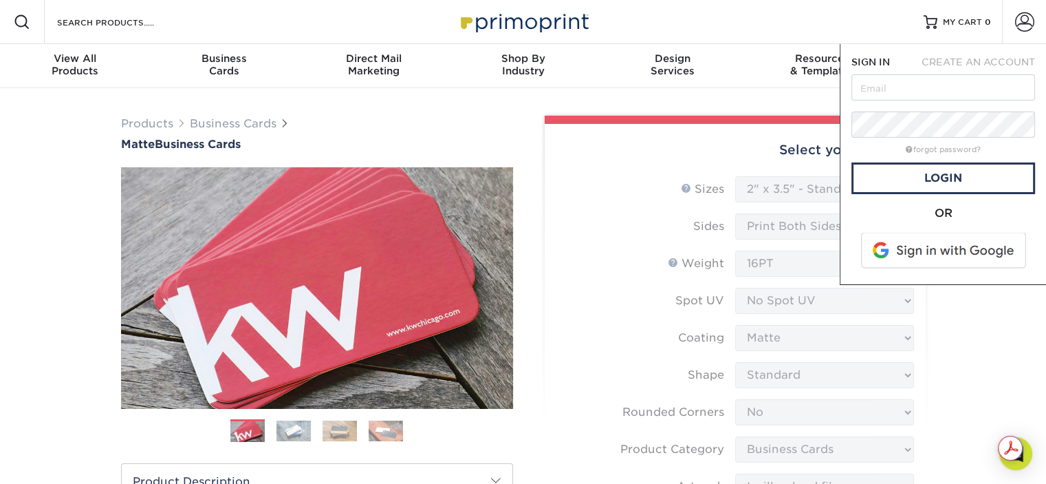
click at [946, 244] on span at bounding box center [944, 250] width 175 height 36
